Goal: Task Accomplishment & Management: Use online tool/utility

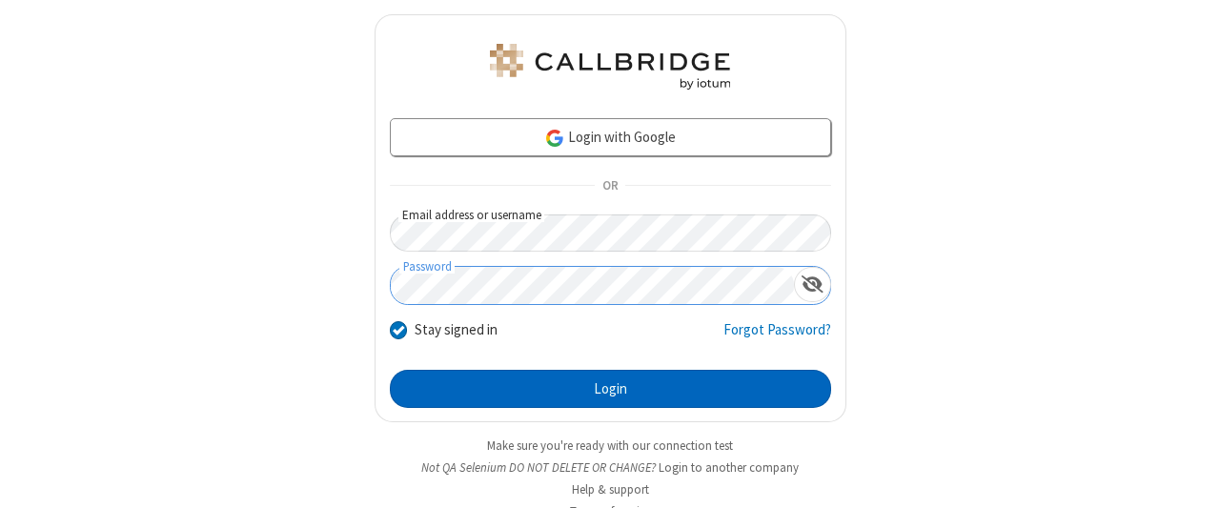
click at [602, 386] on button "Login" at bounding box center [610, 389] width 441 height 38
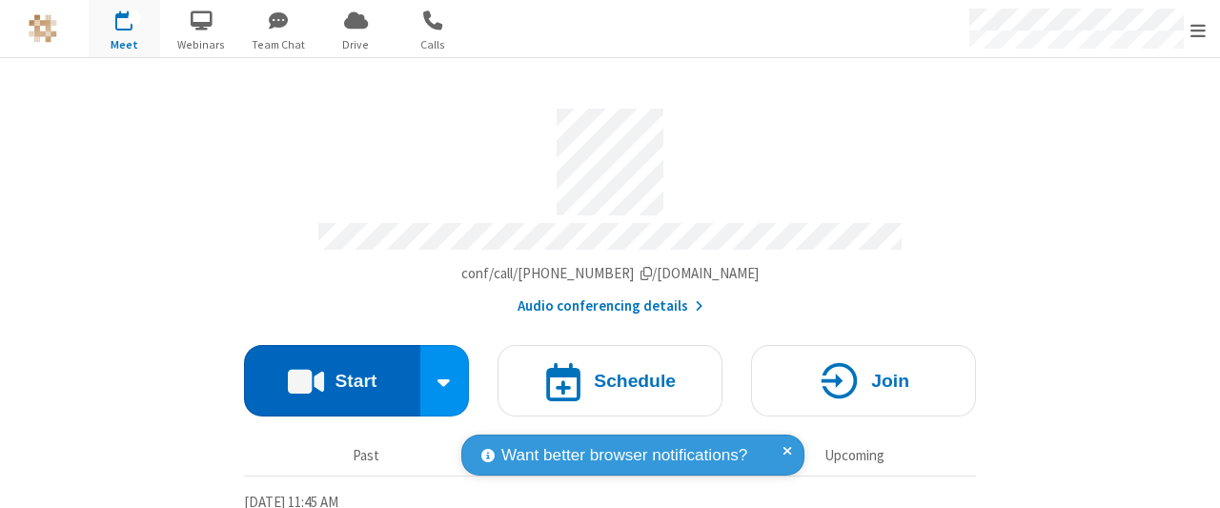
click at [325, 373] on button "Start" at bounding box center [332, 380] width 176 height 71
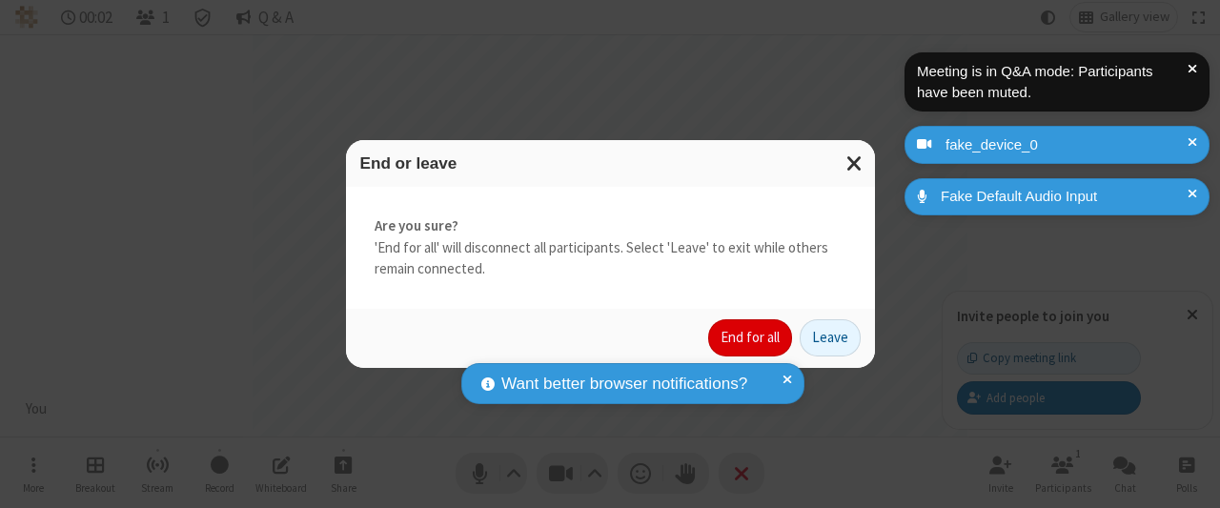
click at [752, 337] on button "End for all" at bounding box center [750, 338] width 84 height 38
